Goal: Task Accomplishment & Management: Complete application form

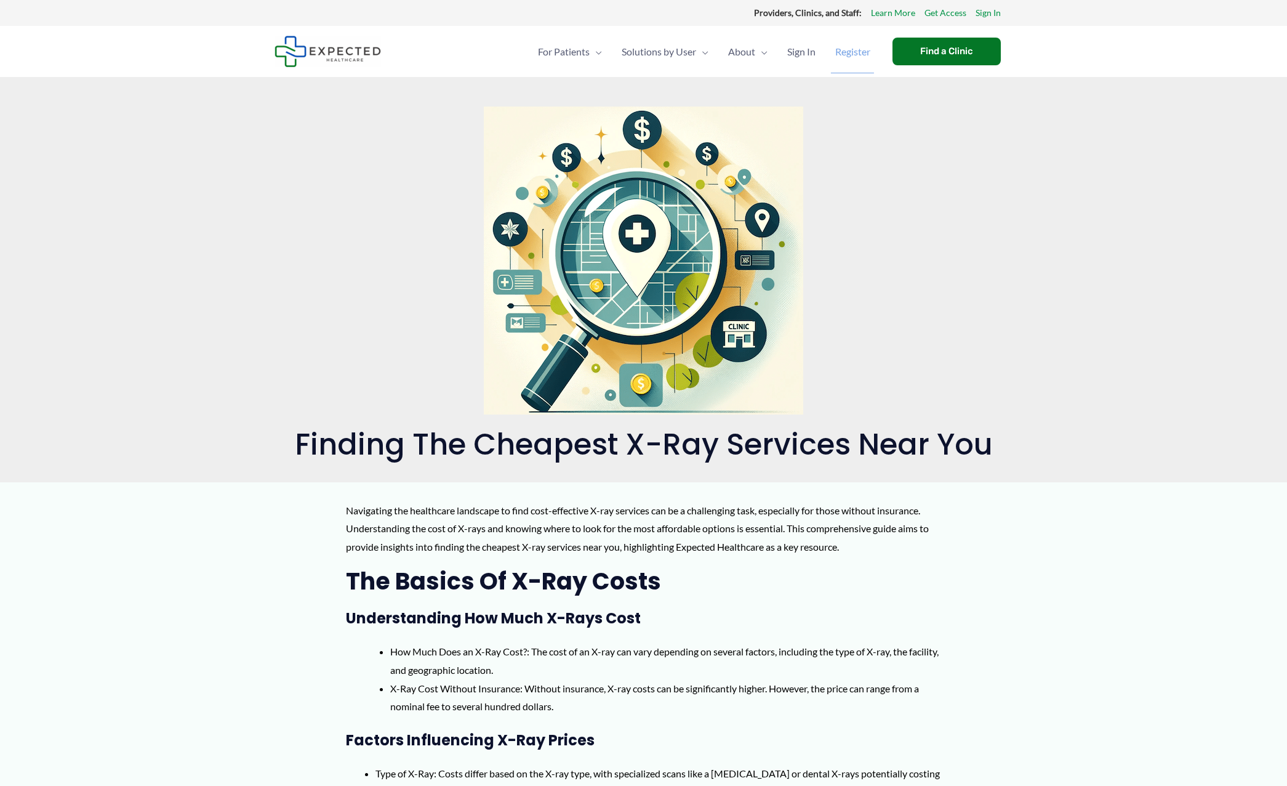
click at [862, 55] on span "Register" at bounding box center [852, 51] width 35 height 43
